Goal: Navigation & Orientation: Find specific page/section

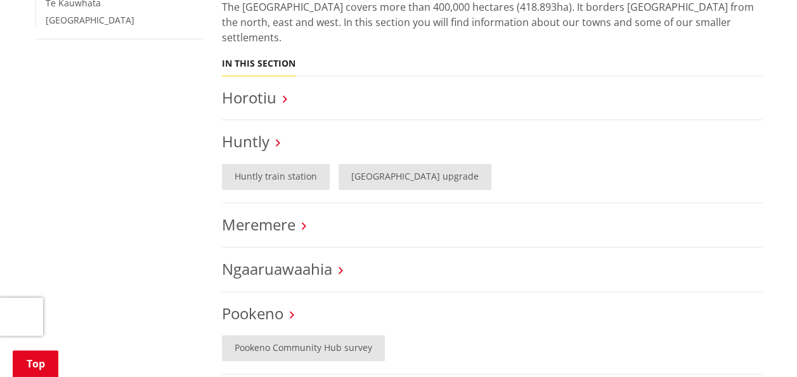
scroll to position [446, 0]
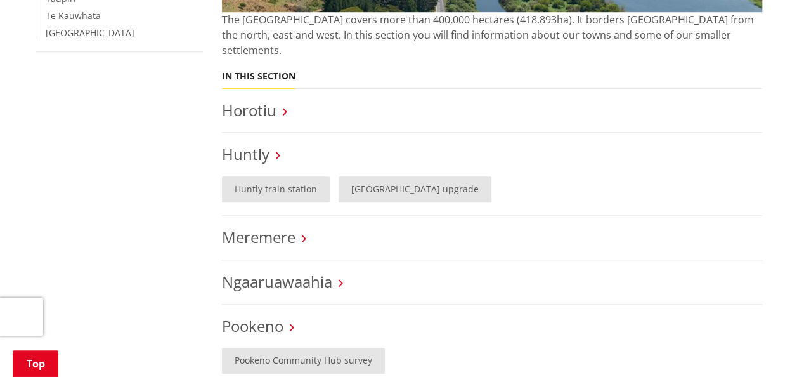
click at [287, 101] on h3 "Horotiu" at bounding box center [492, 110] width 540 height 18
click at [284, 106] on icon at bounding box center [285, 111] width 4 height 11
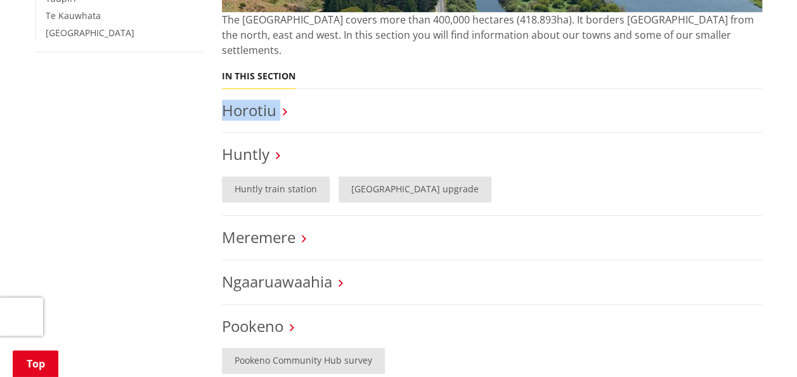
click at [284, 106] on icon at bounding box center [285, 111] width 4 height 11
click at [292, 226] on link "Meremere" at bounding box center [259, 236] width 74 height 21
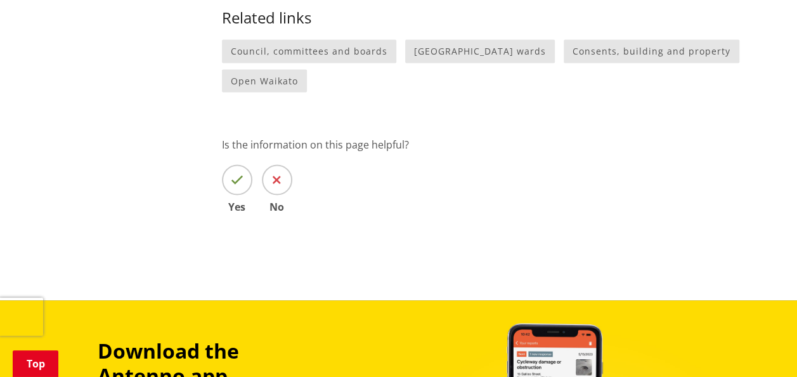
scroll to position [1217, 0]
